Goal: Transaction & Acquisition: Purchase product/service

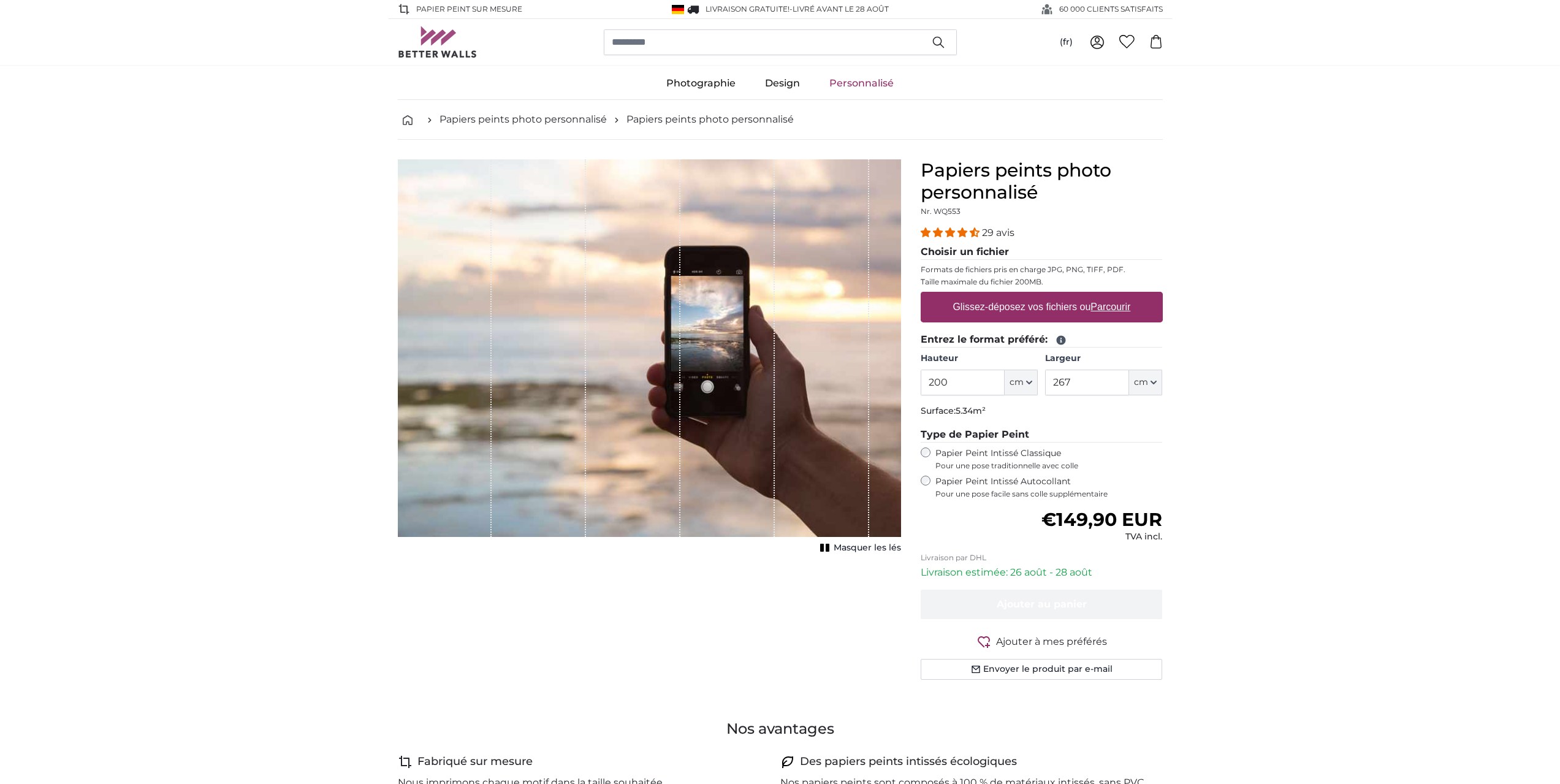
click at [904, 375] on product-detail "Annuler Recadrer l'image Masquer les lés Papiers peints photo personnalisé Nr. …" at bounding box center [780, 424] width 785 height 569
type input "250"
click at [1035, 375] on div "Hauteur 250 ft cm Centimeter (cm) Inches (inch) Feet (ft. in.) Largeur 267 ft c…" at bounding box center [1042, 373] width 242 height 43
type input "350"
click at [1100, 304] on u "Parcourir" at bounding box center [1110, 306] width 40 height 10
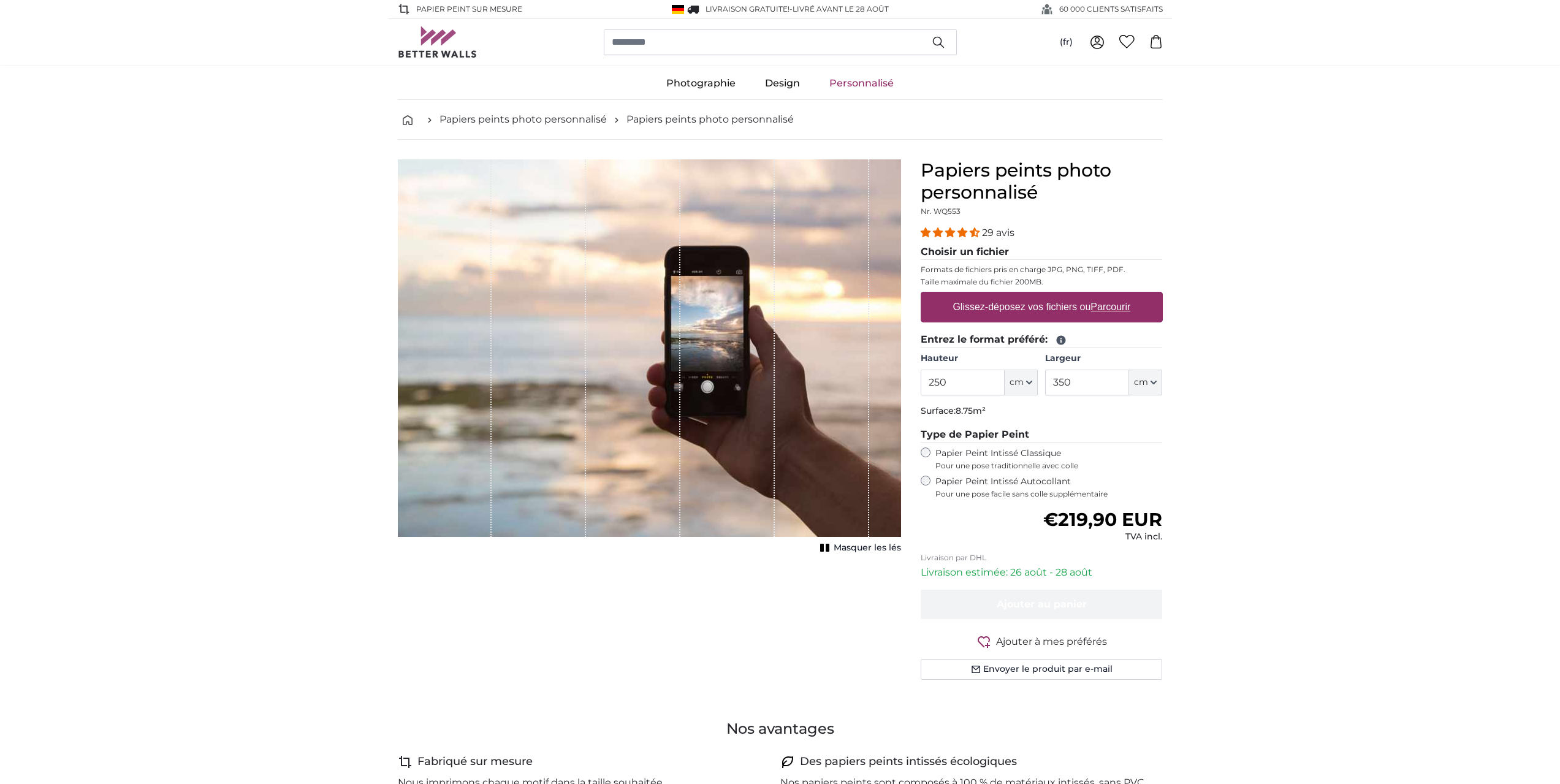
click at [1100, 295] on input "Glissez-déposez vos fichiers ou Parcourir" at bounding box center [1042, 294] width 242 height 4
type input "**********"
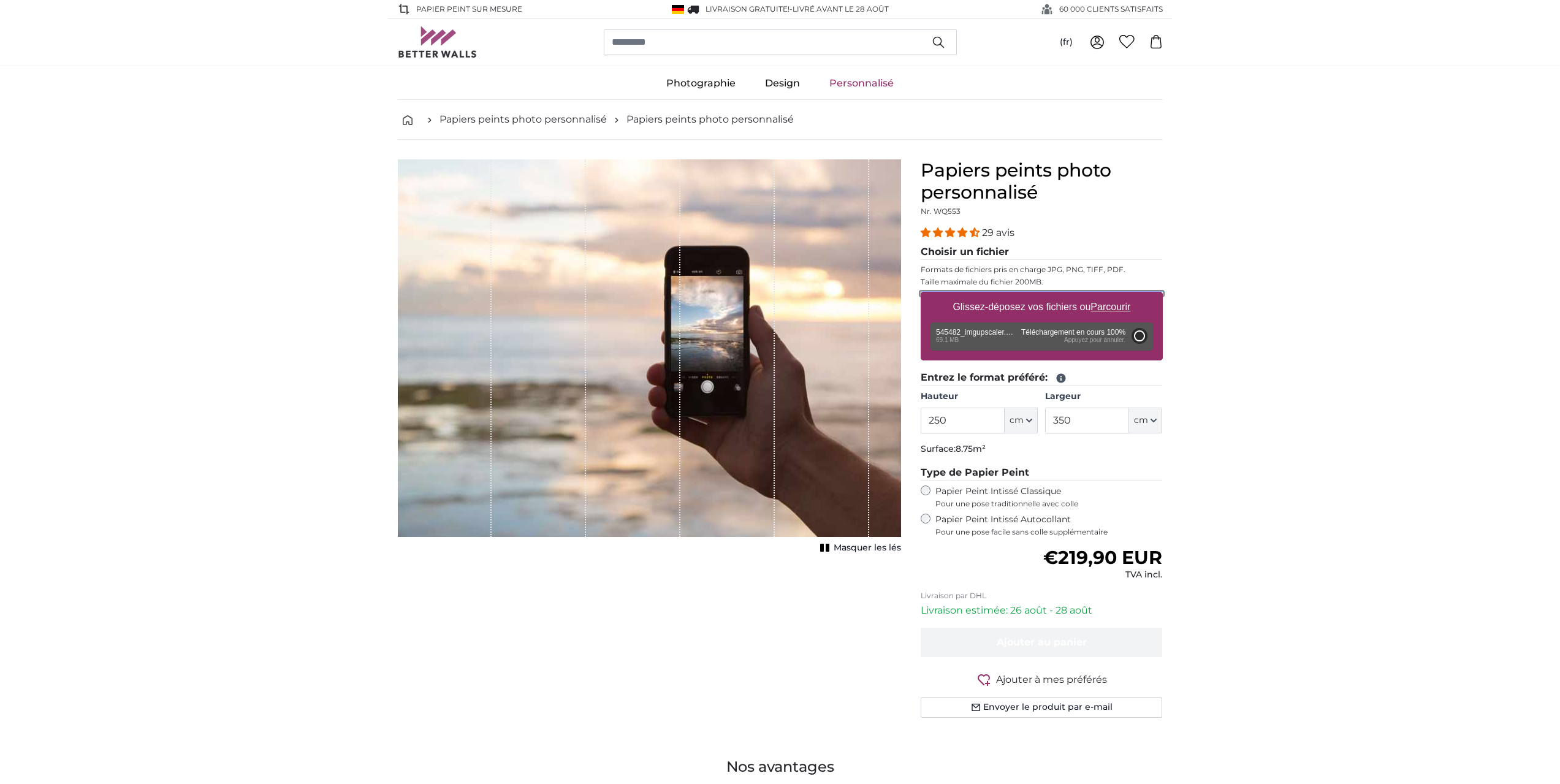
type input "200"
type input "356"
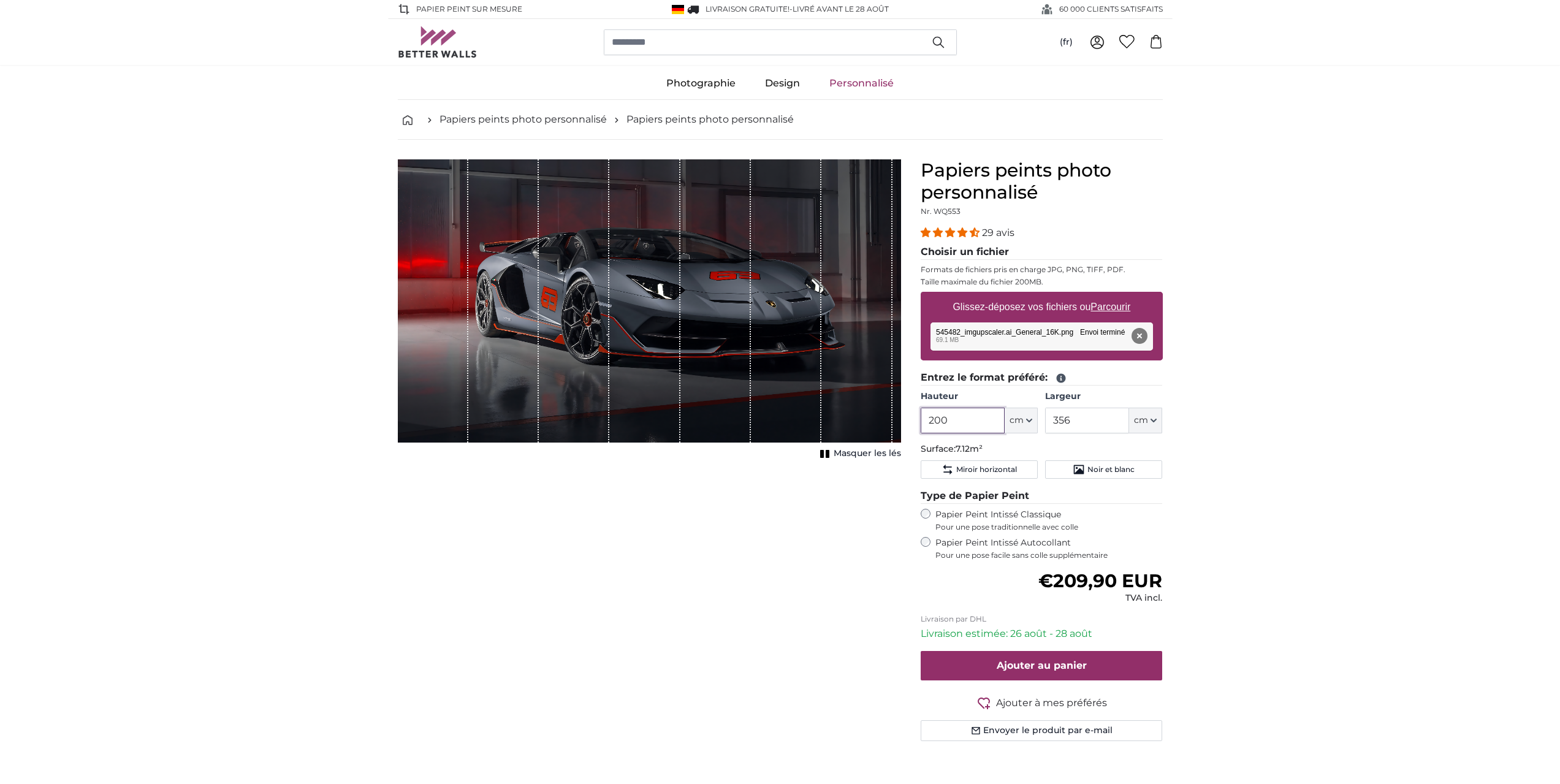
drag, startPoint x: 954, startPoint y: 421, endPoint x: 912, endPoint y: 419, distance: 42.0
click at [912, 419] on div "Papiers peints photo personnalisé Nr. WQ553 29 avis Choisir un fichier Formats …" at bounding box center [1042, 465] width 262 height 611
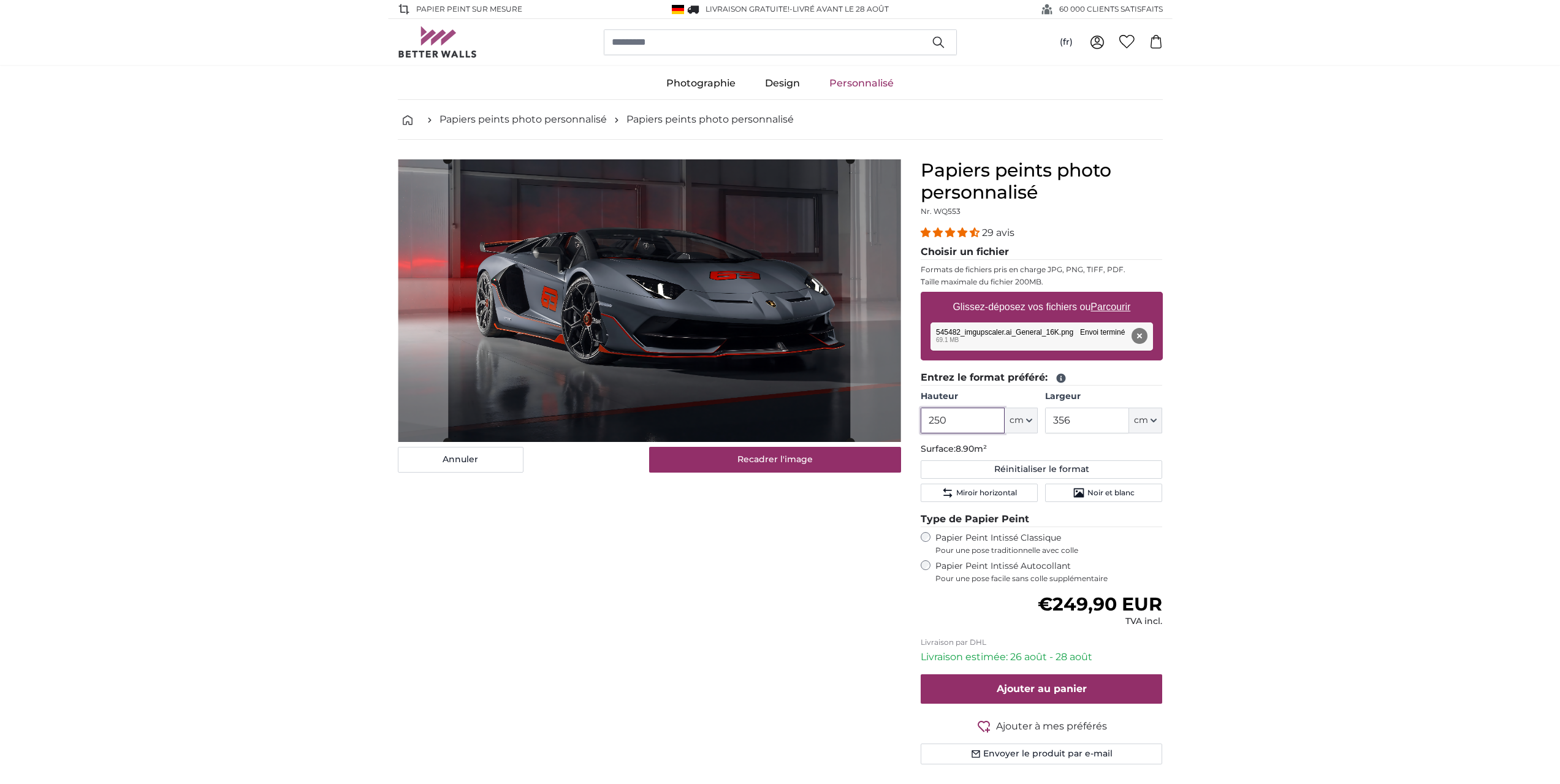
type input "250"
click at [1070, 420] on input "356" at bounding box center [1087, 420] width 84 height 26
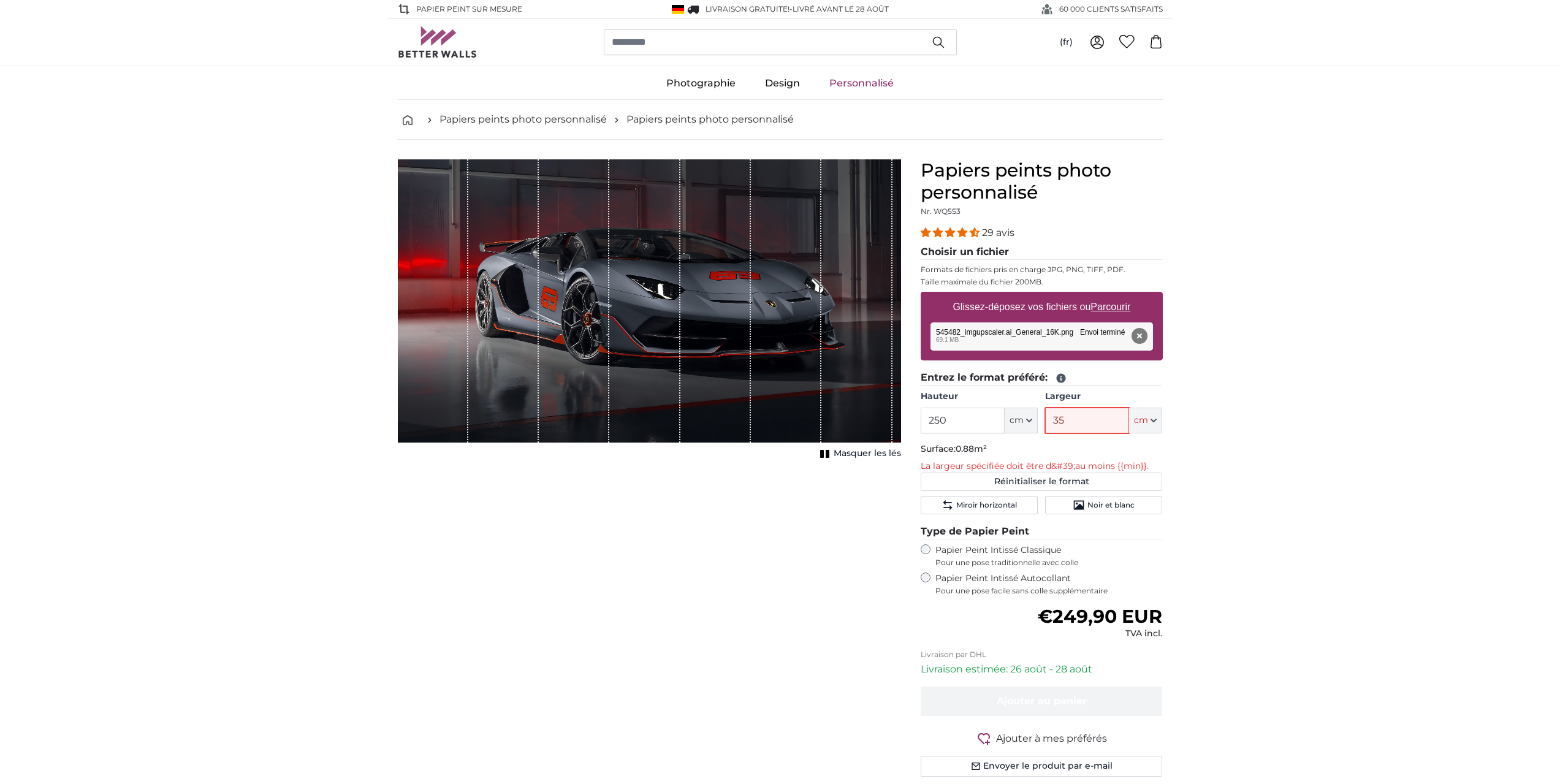
type input "350"
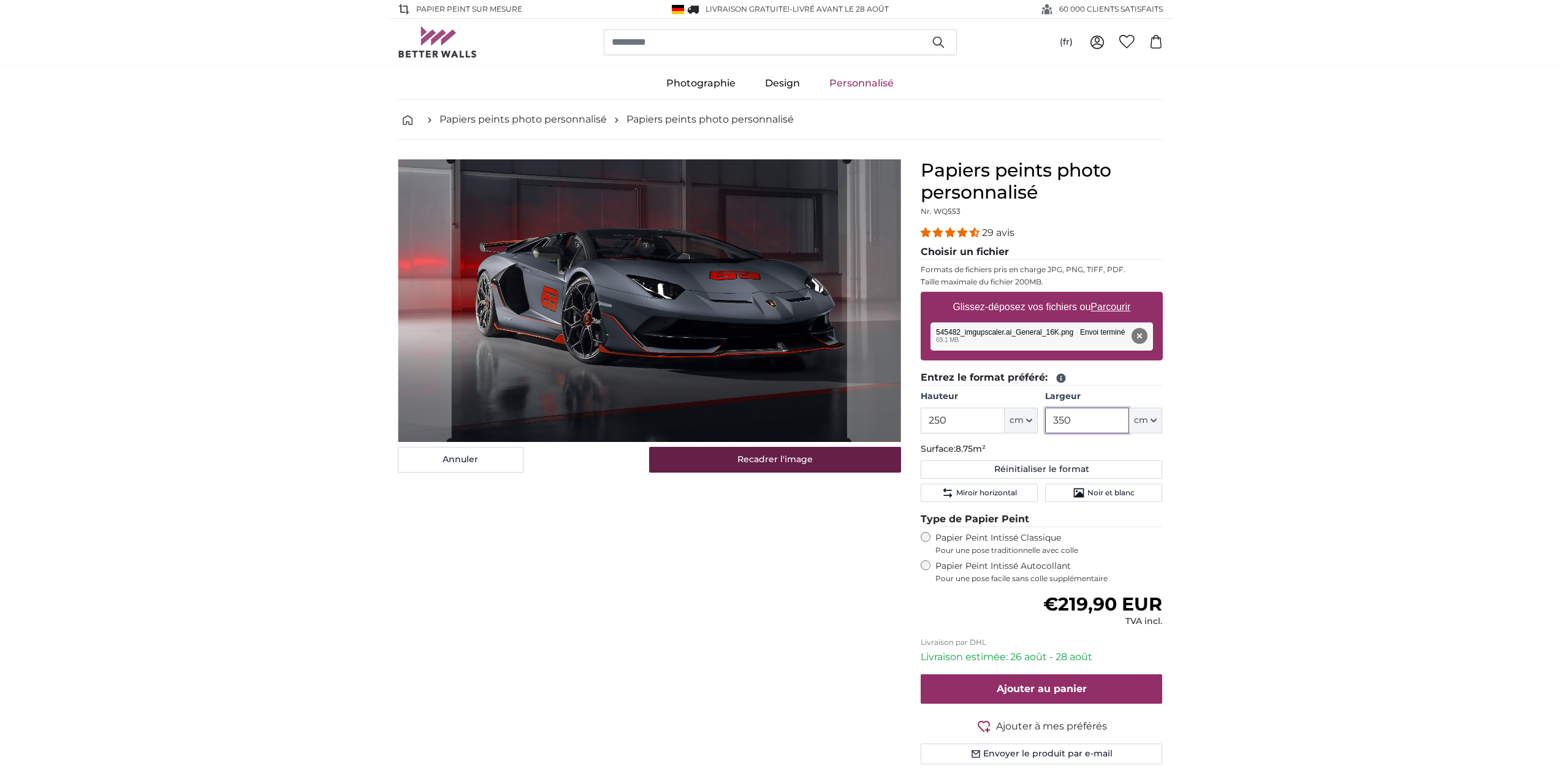
type input "350"
click at [753, 461] on button "Recadrer l'image" at bounding box center [775, 460] width 252 height 26
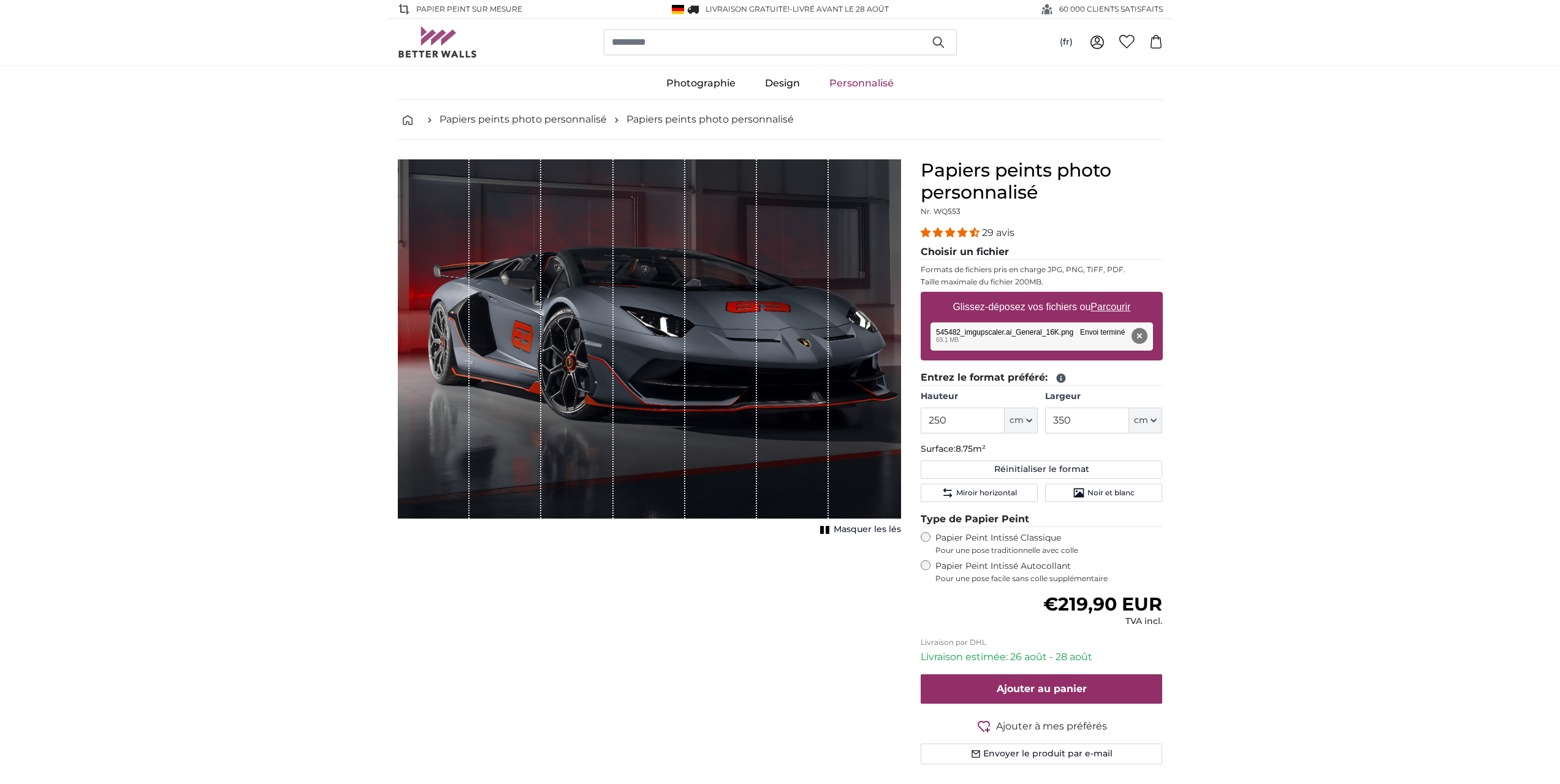
drag, startPoint x: 723, startPoint y: 385, endPoint x: 674, endPoint y: 379, distance: 49.4
click at [674, 379] on div "1 of 1" at bounding box center [649, 339] width 503 height 359
drag, startPoint x: 761, startPoint y: 378, endPoint x: 684, endPoint y: 370, distance: 77.4
click at [684, 370] on div "1 of 1" at bounding box center [649, 339] width 503 height 359
drag, startPoint x: 794, startPoint y: 340, endPoint x: 652, endPoint y: 327, distance: 142.6
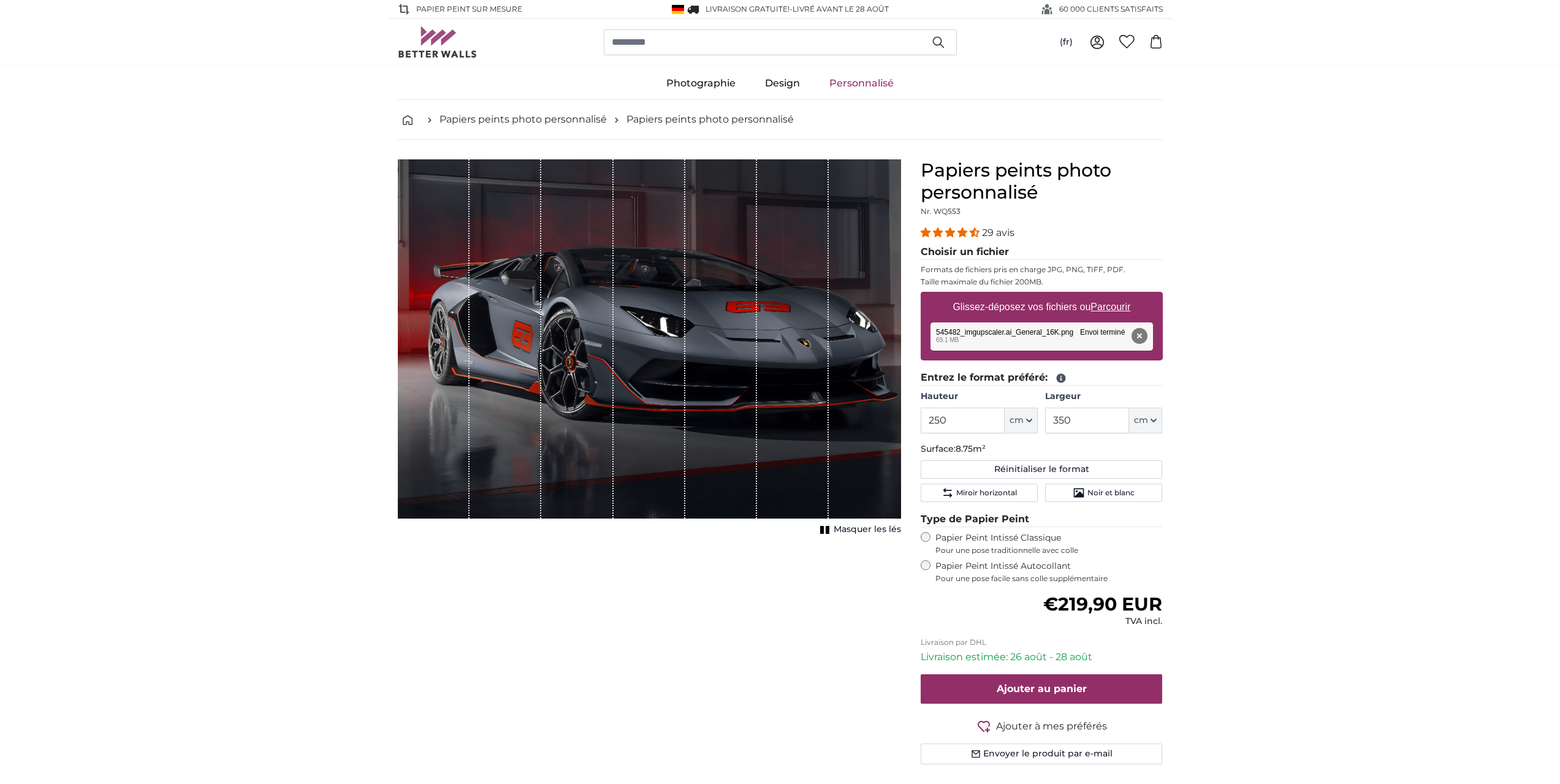
click at [650, 327] on div "1 of 1" at bounding box center [649, 339] width 503 height 359
drag, startPoint x: 714, startPoint y: 354, endPoint x: 577, endPoint y: 354, distance: 137.0
click at [555, 358] on div "1 of 1" at bounding box center [649, 339] width 503 height 359
drag, startPoint x: 704, startPoint y: 377, endPoint x: 550, endPoint y: 357, distance: 155.3
click at [524, 365] on div "1 of 1" at bounding box center [649, 339] width 503 height 359
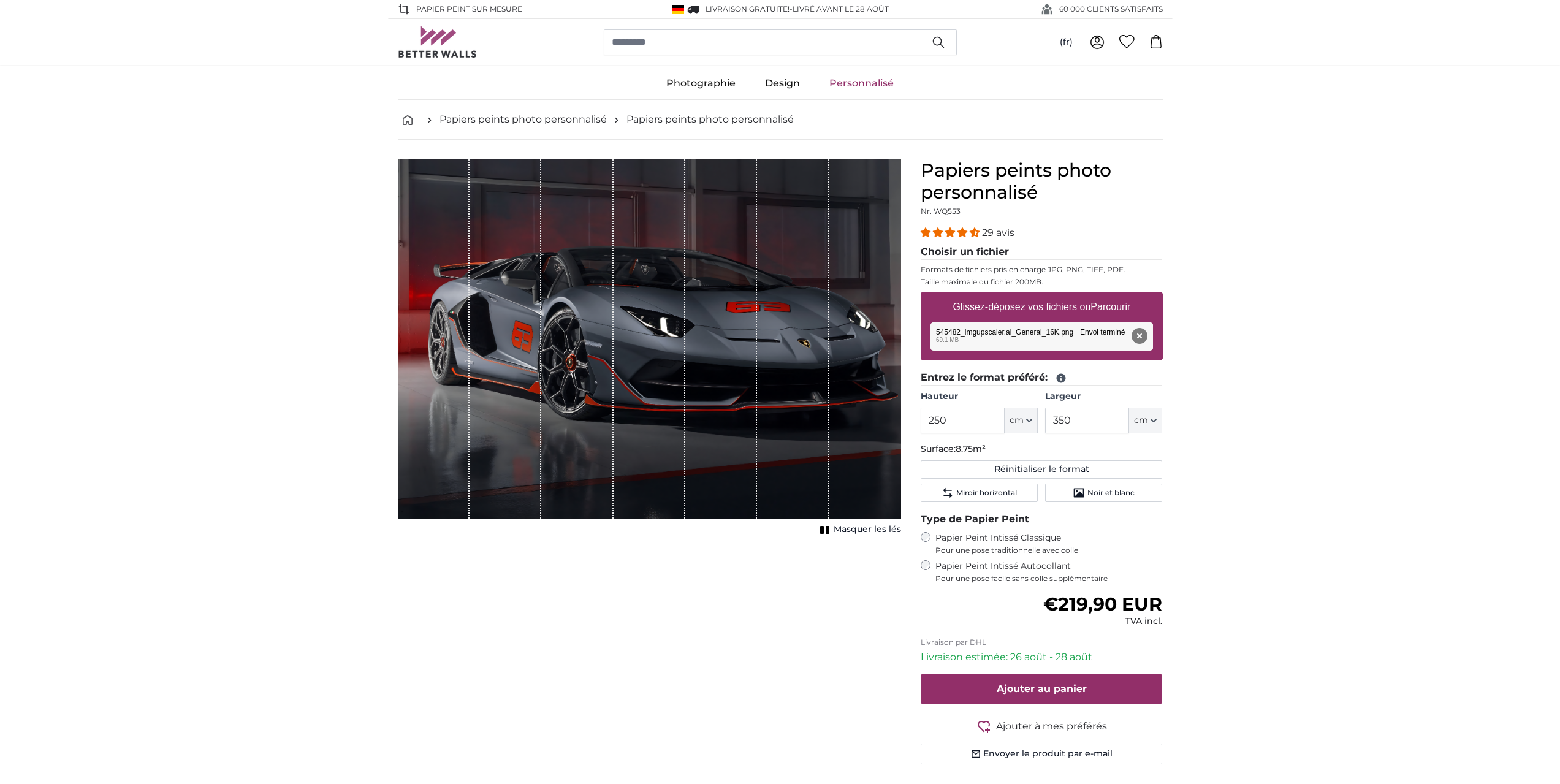
click at [824, 530] on rect "1 of 1" at bounding box center [822, 530] width 4 height 8
drag, startPoint x: 759, startPoint y: 363, endPoint x: 708, endPoint y: 364, distance: 51.0
click at [708, 364] on img "1 of 1" at bounding box center [649, 339] width 503 height 359
click at [669, 452] on img "1 of 1" at bounding box center [649, 339] width 503 height 359
click at [830, 530] on icon "1 of 1" at bounding box center [828, 530] width 12 height 9
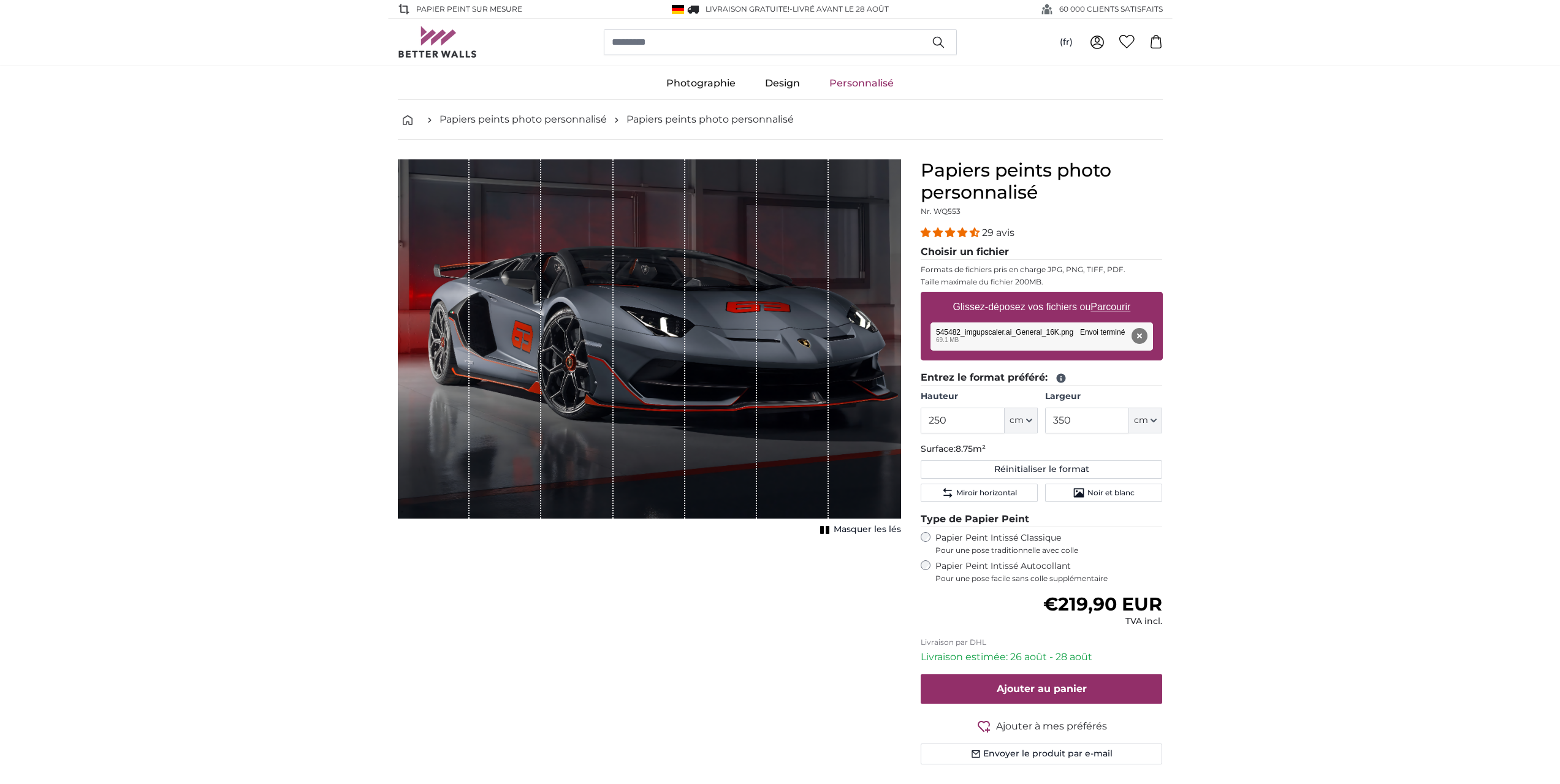
click at [520, 527] on div "Masquer les lés" at bounding box center [649, 348] width 503 height 378
drag, startPoint x: 426, startPoint y: 460, endPoint x: 380, endPoint y: 433, distance: 53.3
drag, startPoint x: 395, startPoint y: 329, endPoint x: 358, endPoint y: 323, distance: 37.5
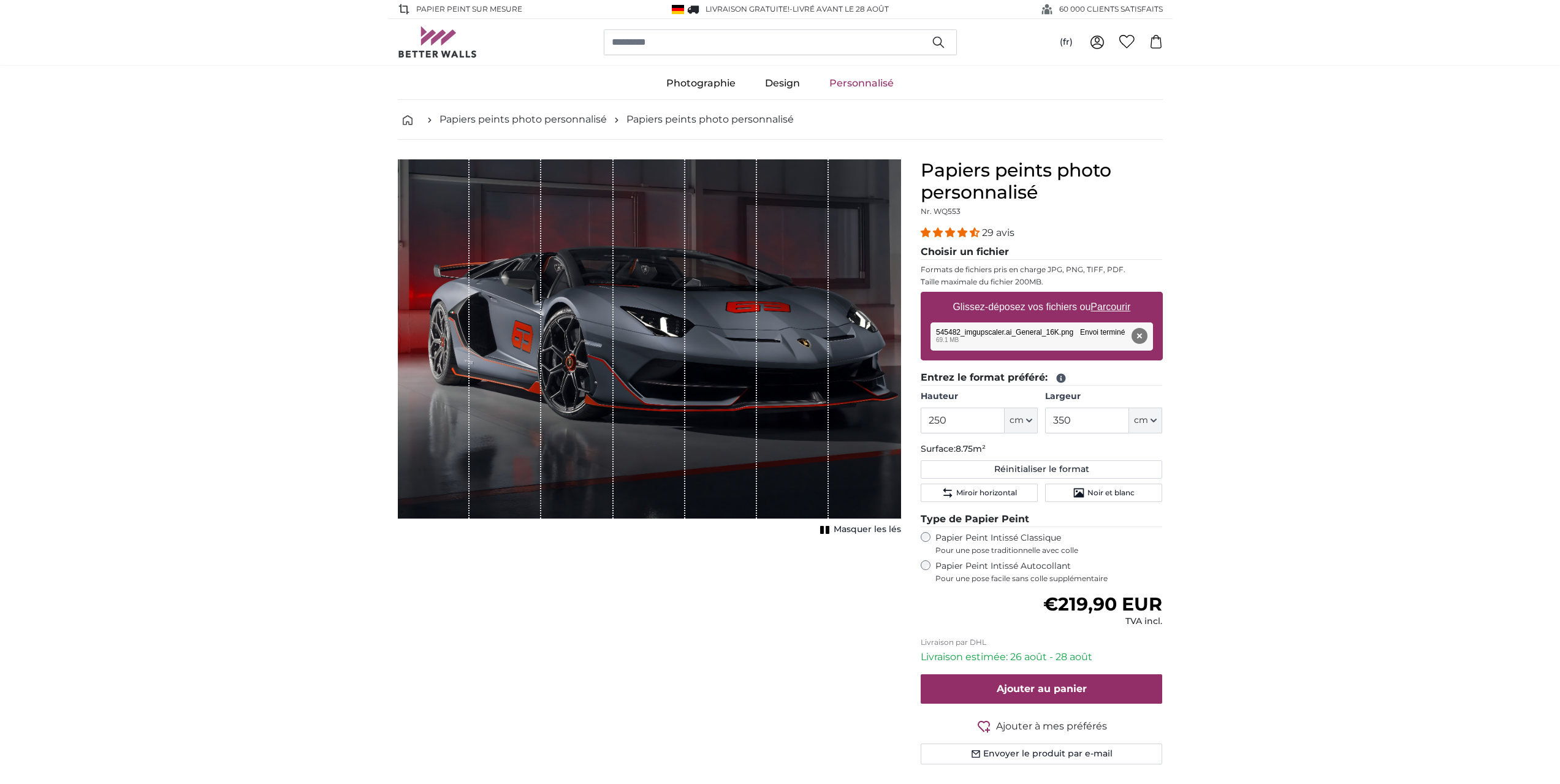
drag, startPoint x: 450, startPoint y: 331, endPoint x: 359, endPoint y: 329, distance: 91.0
